Goal: Information Seeking & Learning: Find specific fact

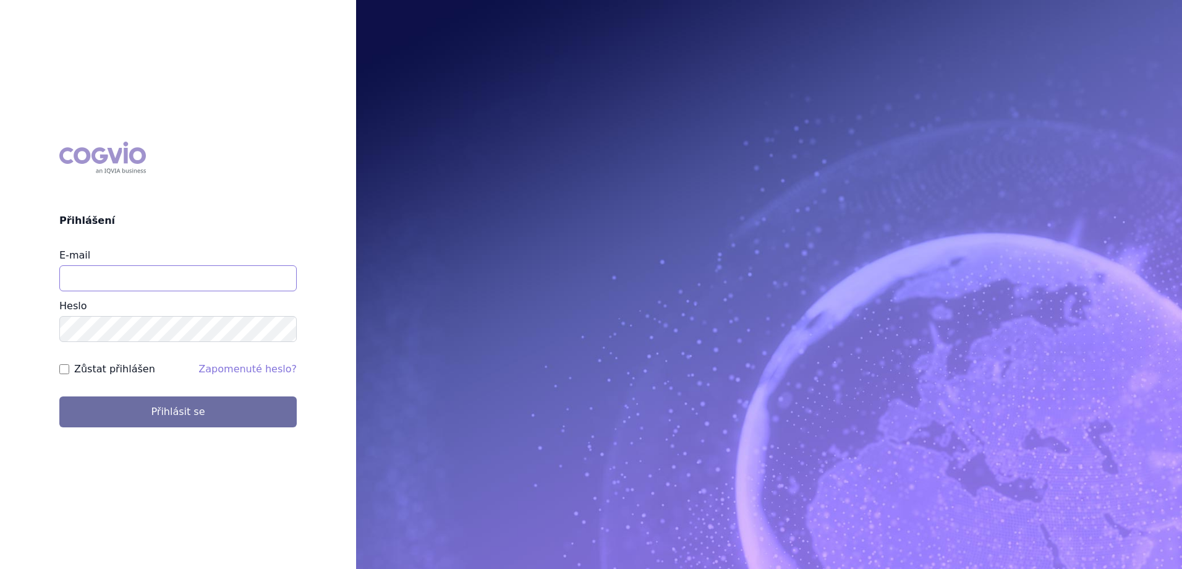
click at [115, 282] on input "E-mail" at bounding box center [177, 278] width 237 height 26
type input "[EMAIL_ADDRESS][PERSON_NAME][PERSON_NAME][DOMAIN_NAME]"
click at [59, 396] on button "Přihlásit se" at bounding box center [177, 411] width 237 height 31
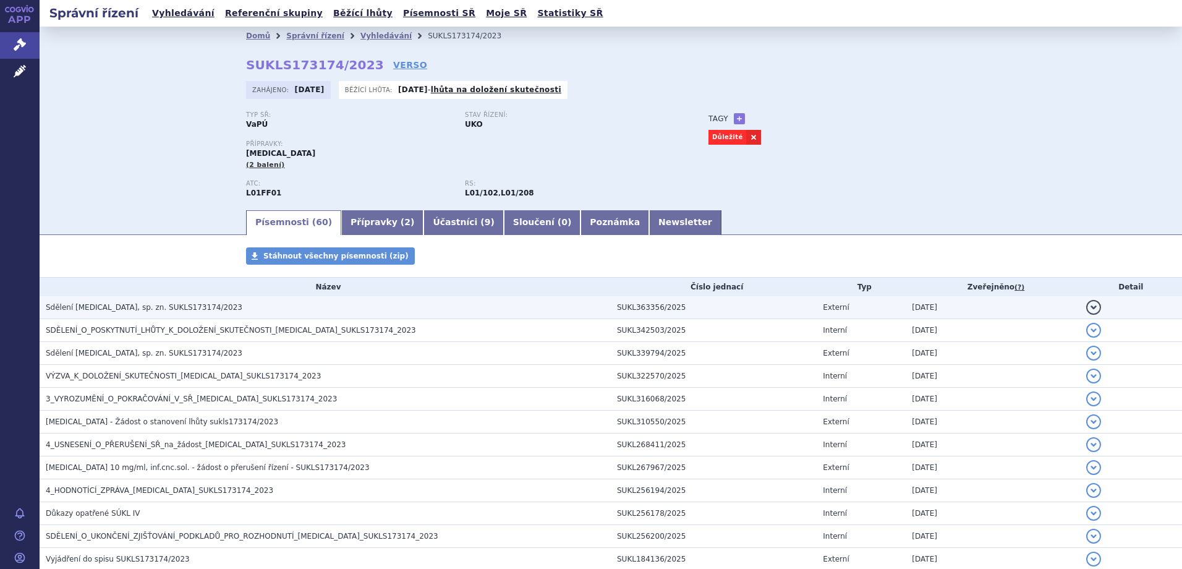
click at [139, 310] on span "Sdělení [MEDICAL_DATA], sp. zn. SUKLS173174/2023" at bounding box center [144, 307] width 197 height 9
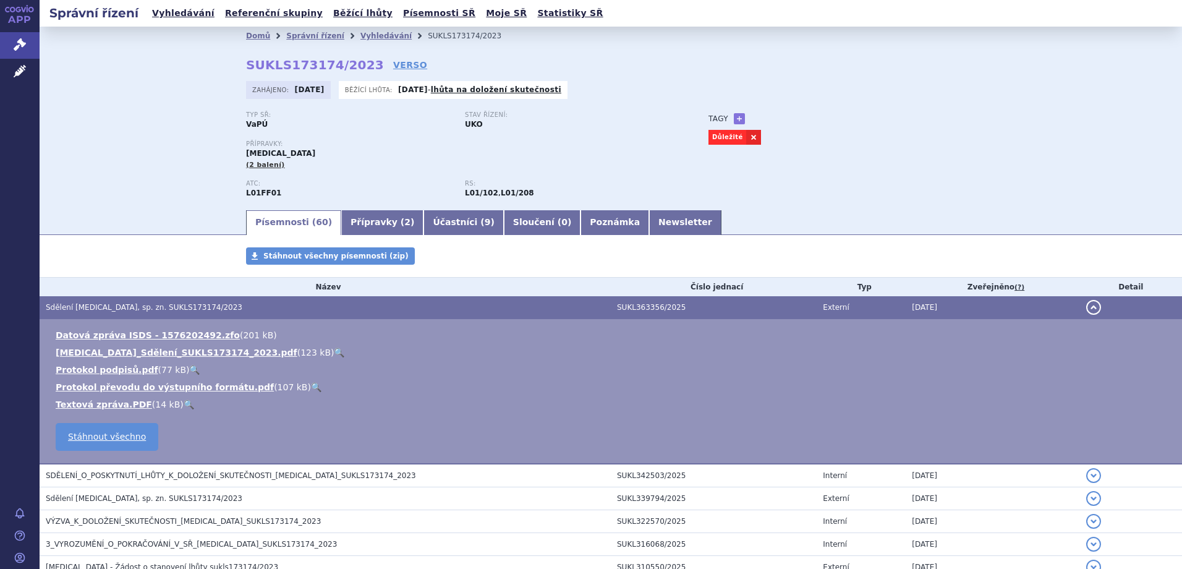
click at [334, 354] on link "🔍" at bounding box center [339, 353] width 11 height 10
click at [169, 181] on div "Domů Správní řízení Vyhledávání SUKLS173174/2023 SUKLS173174/2023 VERSO [GEOGRA…" at bounding box center [611, 118] width 1143 height 182
